Goal: Information Seeking & Learning: Learn about a topic

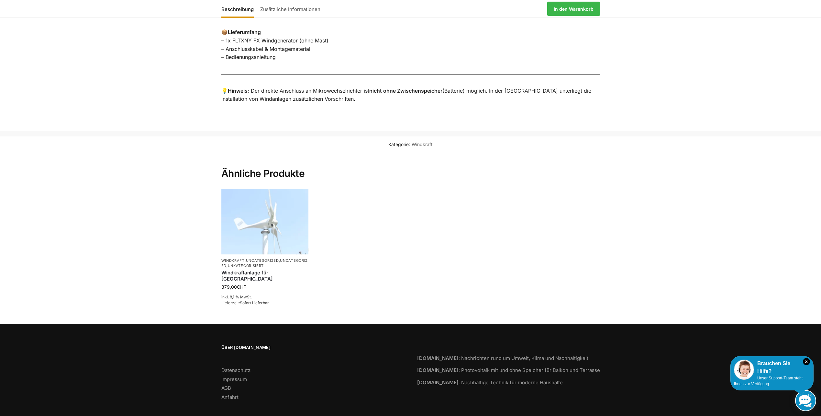
scroll to position [580, 0]
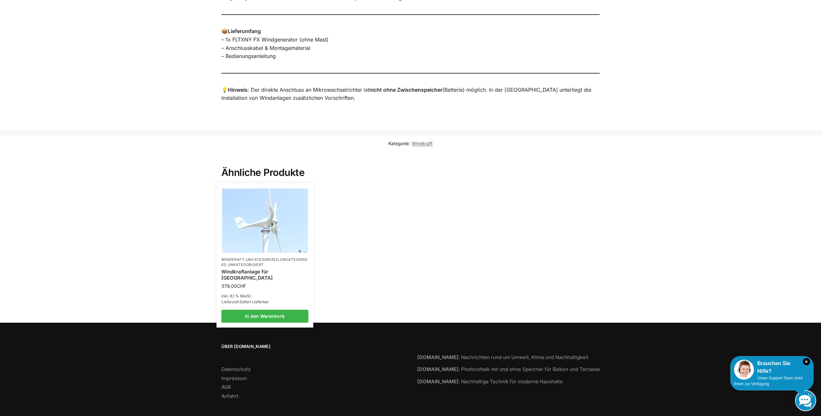
click at [272, 219] on img at bounding box center [265, 220] width 86 height 64
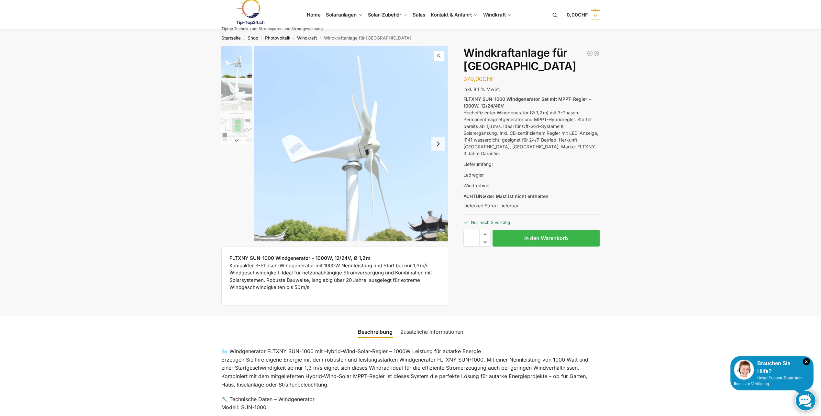
click at [237, 399] on p "🔧 Technische Daten – Windgenerator Modell: SUN-1000" at bounding box center [410, 403] width 379 height 17
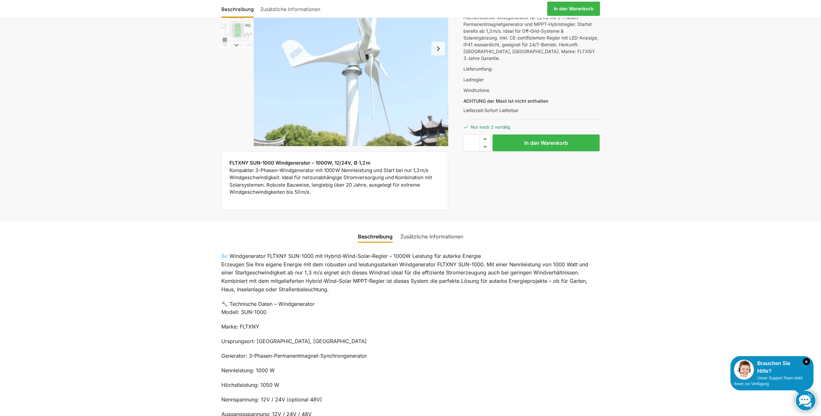
scroll to position [97, 0]
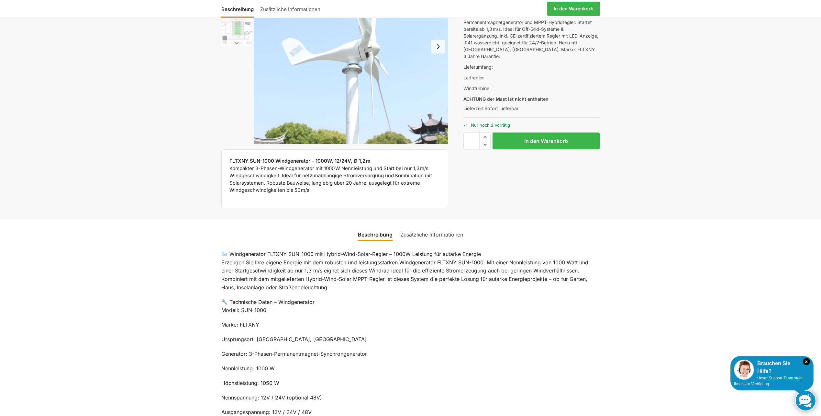
click at [377, 234] on link "Beschreibung" at bounding box center [375, 235] width 42 height 16
click at [419, 231] on link "Zusätzliche Informationen" at bounding box center [432, 235] width 71 height 16
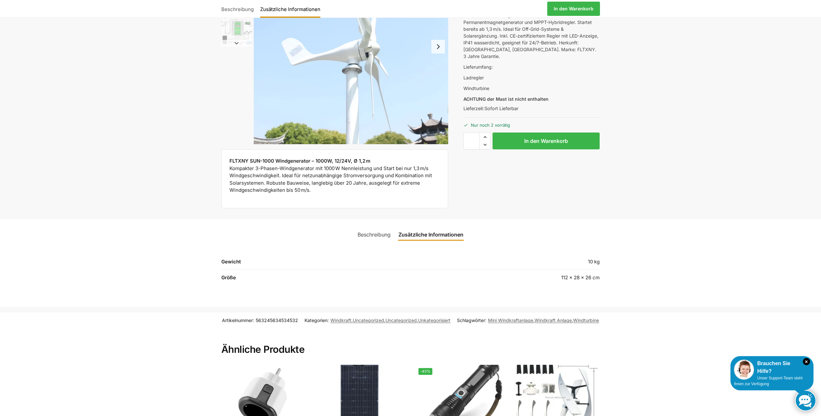
scroll to position [0, 0]
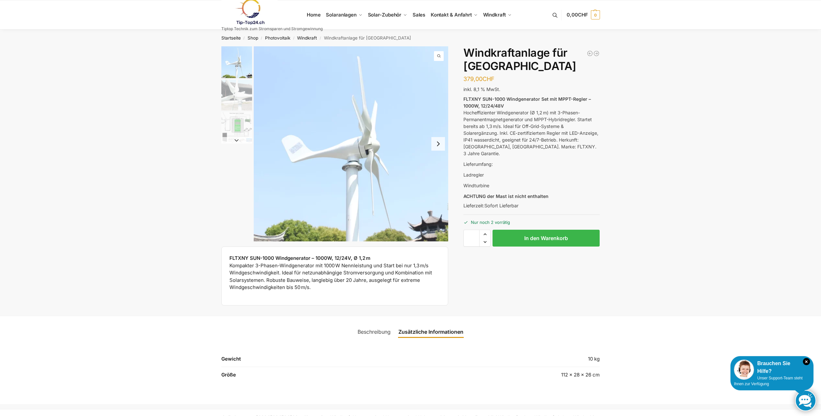
click at [437, 141] on button "Next slide" at bounding box center [439, 144] width 14 height 14
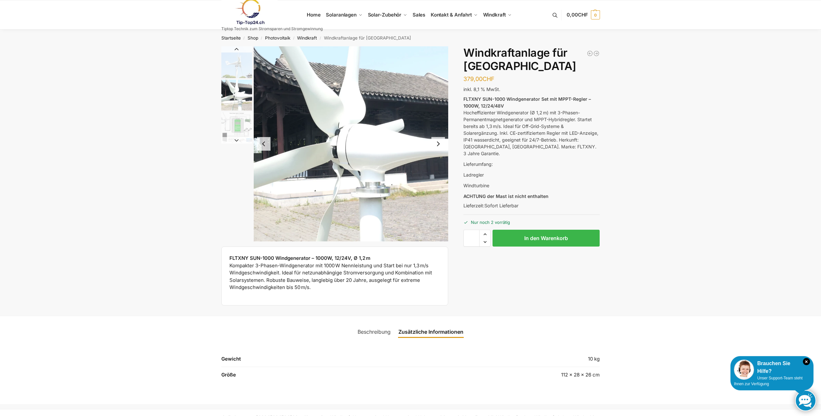
click at [437, 141] on button "Next slide" at bounding box center [439, 144] width 14 height 14
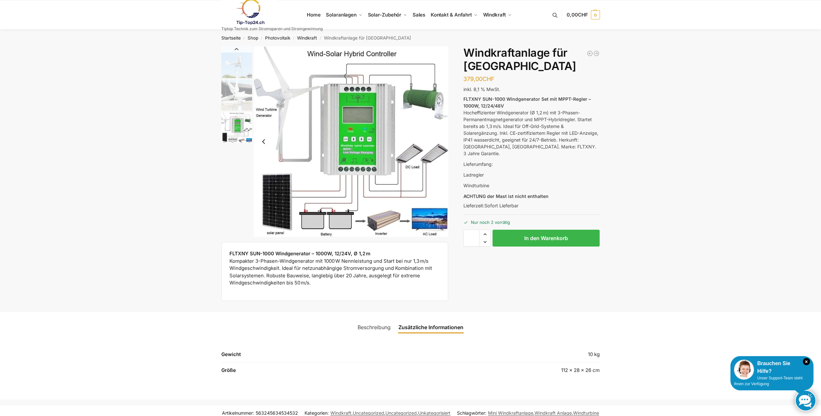
click at [437, 141] on img "3 / 3" at bounding box center [351, 141] width 195 height 190
